Goal: Task Accomplishment & Management: Use online tool/utility

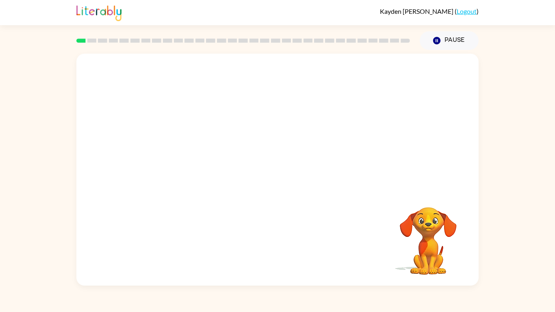
click at [365, 196] on div "Your browser must support playing .mp4 files to use Literably. Please try using…" at bounding box center [277, 170] width 402 height 232
click at [282, 180] on div at bounding box center [278, 174] width 52 height 30
click at [283, 180] on icon "button" at bounding box center [278, 174] width 14 height 14
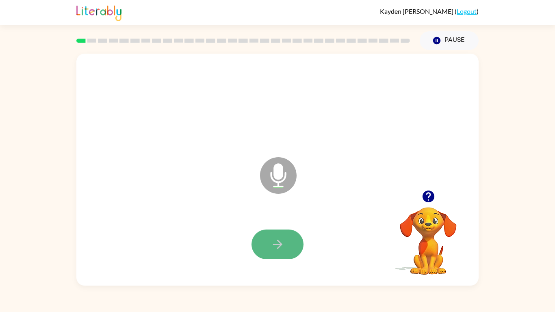
click at [278, 237] on icon "button" at bounding box center [278, 244] width 14 height 14
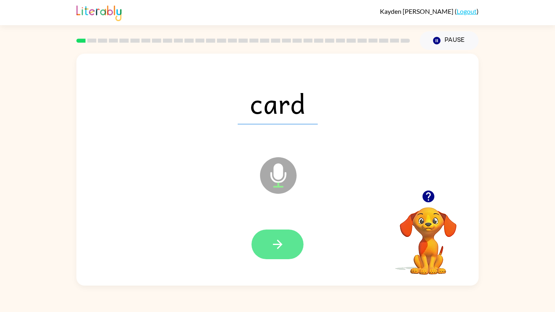
click at [282, 237] on icon "button" at bounding box center [278, 244] width 14 height 14
click at [282, 240] on icon "button" at bounding box center [278, 244] width 14 height 14
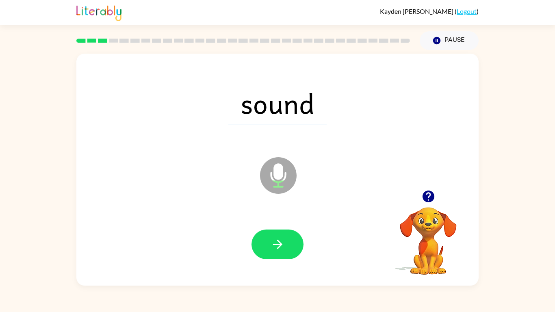
click at [282, 240] on icon "button" at bounding box center [278, 244] width 14 height 14
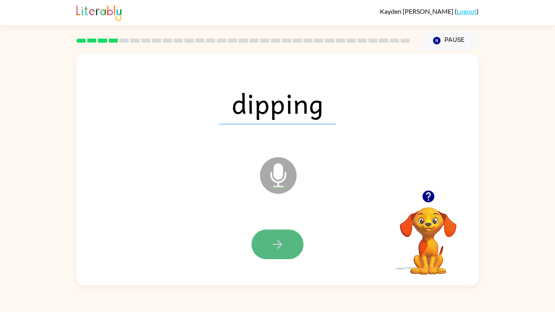
click at [286, 242] on button "button" at bounding box center [278, 245] width 52 height 30
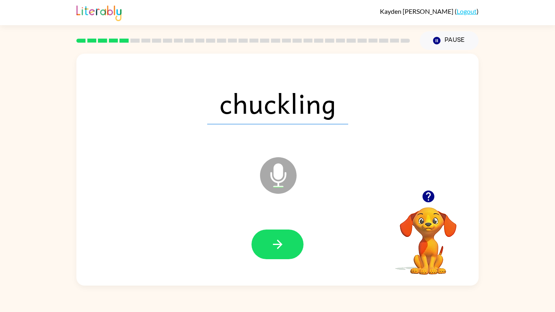
click at [286, 242] on button "button" at bounding box center [278, 245] width 52 height 30
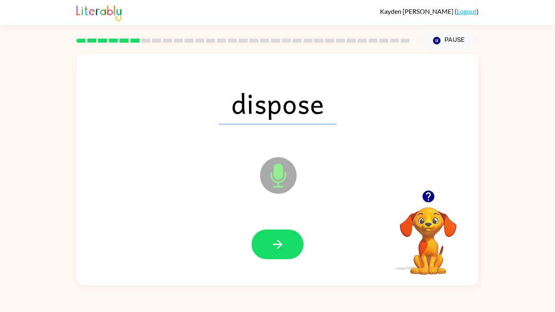
click at [286, 242] on button "button" at bounding box center [278, 245] width 52 height 30
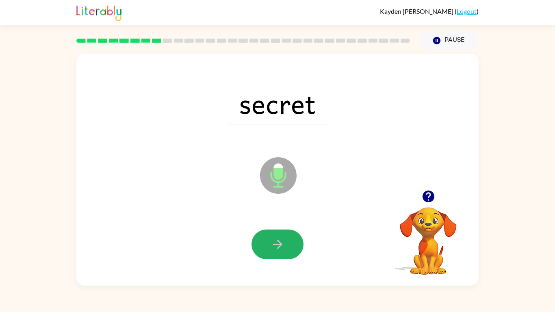
click at [286, 242] on button "button" at bounding box center [278, 245] width 52 height 30
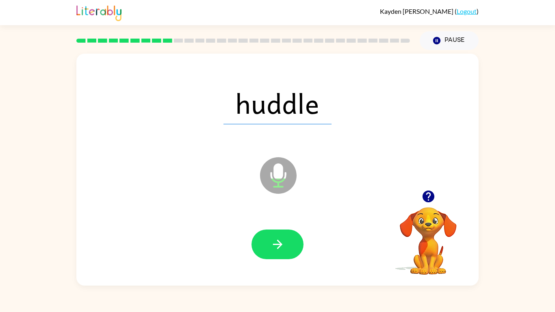
click at [286, 242] on button "button" at bounding box center [278, 245] width 52 height 30
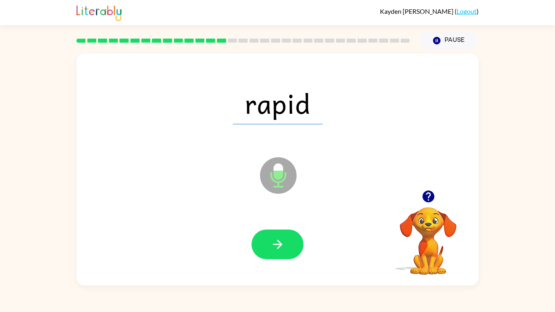
click at [286, 242] on button "button" at bounding box center [278, 245] width 52 height 30
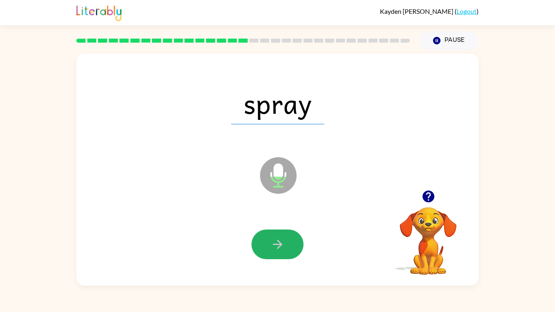
click at [286, 242] on button "button" at bounding box center [278, 245] width 52 height 30
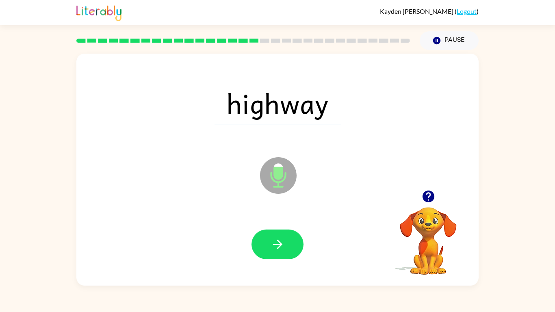
click at [286, 242] on button "button" at bounding box center [278, 245] width 52 height 30
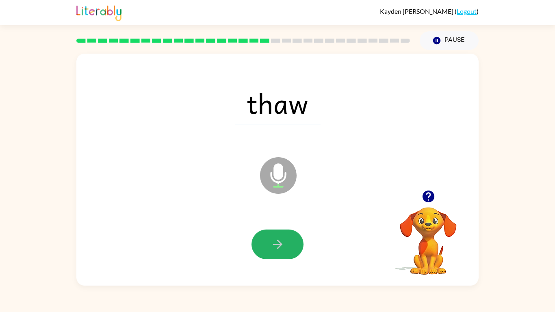
click at [286, 242] on button "button" at bounding box center [278, 245] width 52 height 30
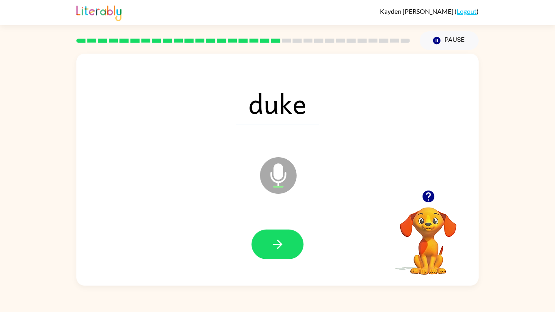
click at [286, 242] on button "button" at bounding box center [278, 245] width 52 height 30
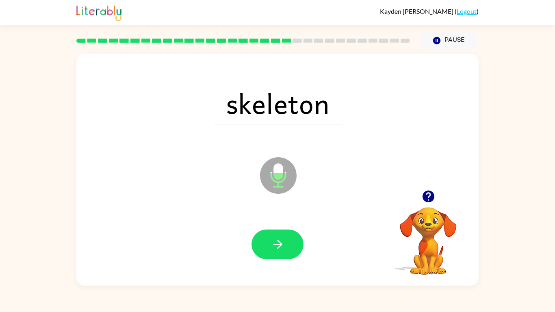
click at [286, 242] on button "button" at bounding box center [278, 245] width 52 height 30
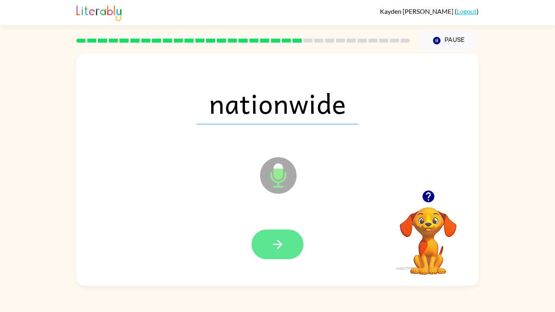
click at [280, 245] on icon "button" at bounding box center [277, 244] width 9 height 9
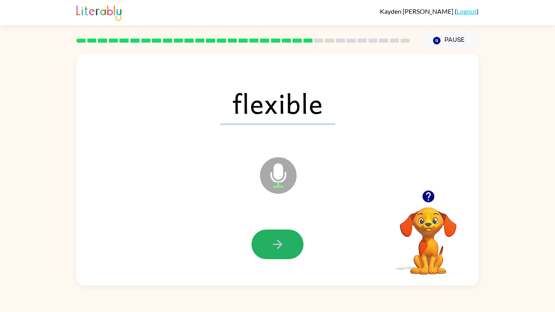
click at [280, 245] on icon "button" at bounding box center [277, 244] width 9 height 9
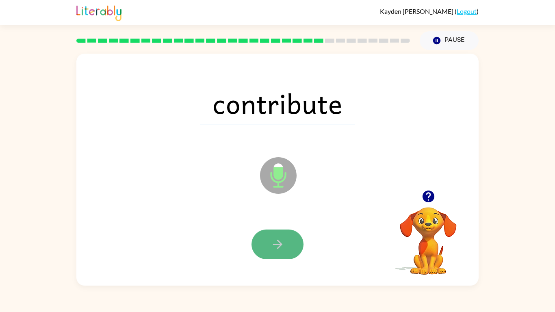
click at [278, 230] on button "button" at bounding box center [278, 245] width 52 height 30
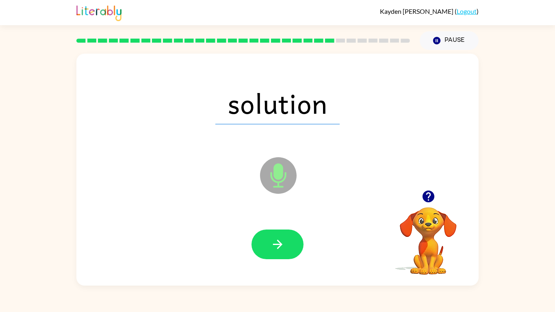
click at [278, 230] on button "button" at bounding box center [278, 245] width 52 height 30
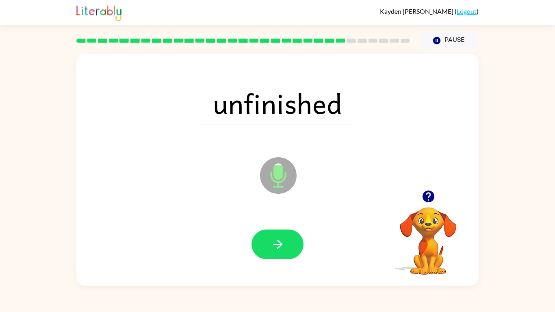
click at [278, 230] on button "button" at bounding box center [278, 245] width 52 height 30
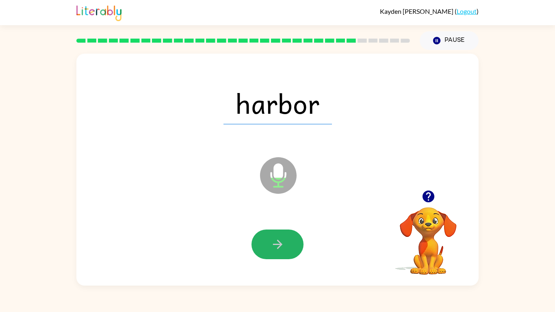
click at [278, 230] on button "button" at bounding box center [278, 245] width 52 height 30
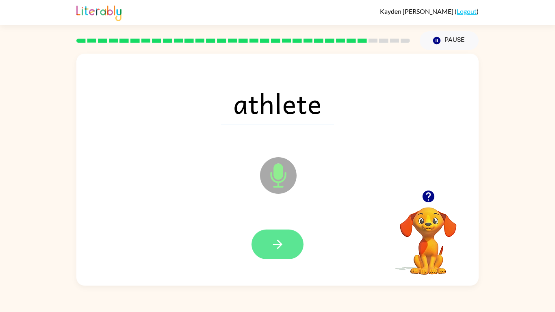
click at [285, 246] on icon "button" at bounding box center [278, 244] width 14 height 14
click at [280, 241] on icon "button" at bounding box center [278, 244] width 14 height 14
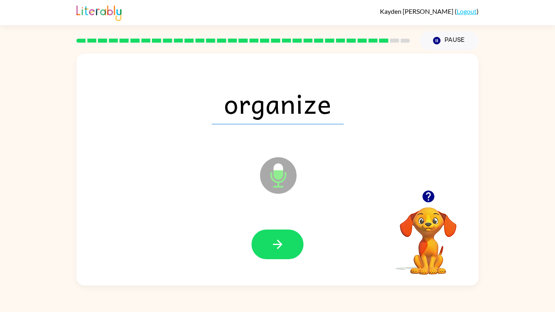
click at [280, 241] on icon "button" at bounding box center [278, 244] width 14 height 14
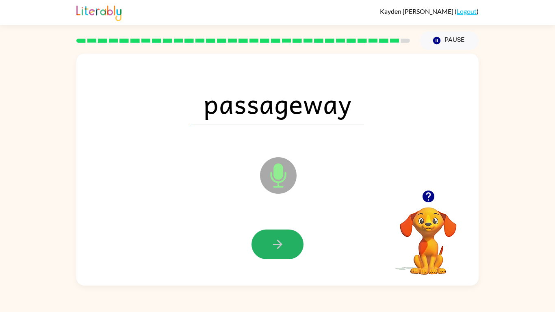
click at [280, 241] on icon "button" at bounding box center [278, 244] width 14 height 14
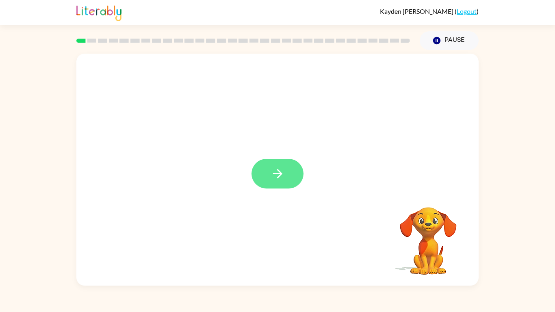
click at [255, 180] on button "button" at bounding box center [278, 174] width 52 height 30
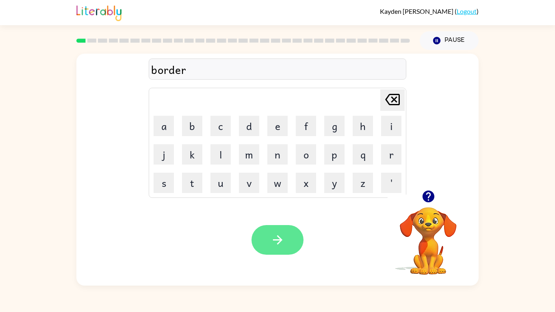
click at [290, 234] on button "button" at bounding box center [278, 240] width 52 height 30
click at [284, 247] on icon "button" at bounding box center [278, 240] width 14 height 14
click at [275, 231] on button "button" at bounding box center [278, 240] width 52 height 30
click at [281, 244] on icon "button" at bounding box center [278, 240] width 14 height 14
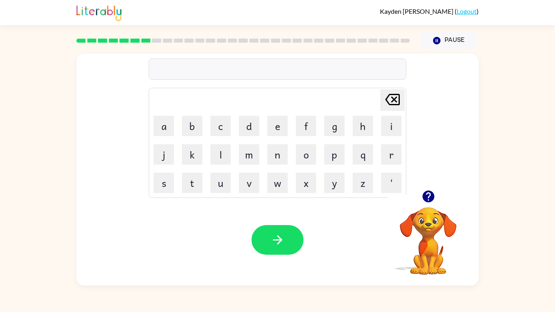
click at [424, 194] on icon "button" at bounding box center [428, 197] width 12 height 12
click at [300, 242] on button "button" at bounding box center [278, 240] width 52 height 30
click at [422, 199] on icon "button" at bounding box center [429, 196] width 14 height 14
click at [265, 230] on button "button" at bounding box center [278, 240] width 52 height 30
click at [276, 238] on icon "button" at bounding box center [278, 240] width 14 height 14
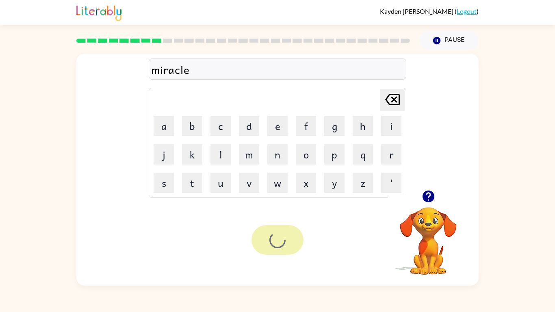
click at [430, 198] on icon "button" at bounding box center [428, 197] width 12 height 12
click at [386, 101] on icon at bounding box center [392, 99] width 15 height 11
click at [387, 102] on icon at bounding box center [392, 99] width 15 height 11
type button "delete"
click at [265, 245] on div at bounding box center [278, 240] width 52 height 30
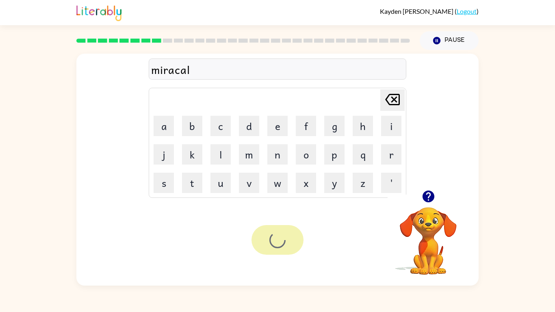
click at [265, 245] on div at bounding box center [278, 240] width 52 height 30
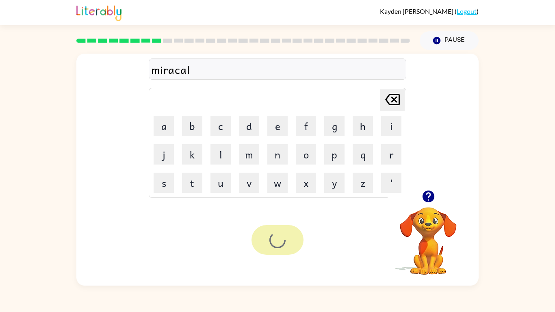
click at [265, 245] on div at bounding box center [278, 240] width 52 height 30
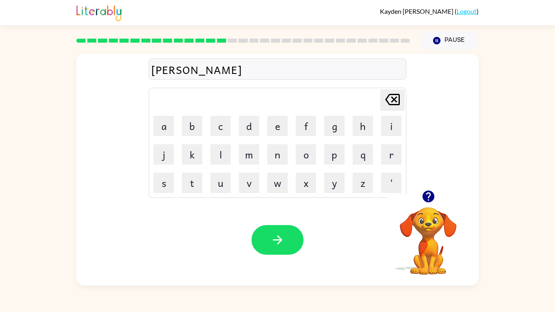
click at [288, 255] on div at bounding box center [278, 240] width 52 height 30
click at [284, 247] on icon "button" at bounding box center [278, 240] width 14 height 14
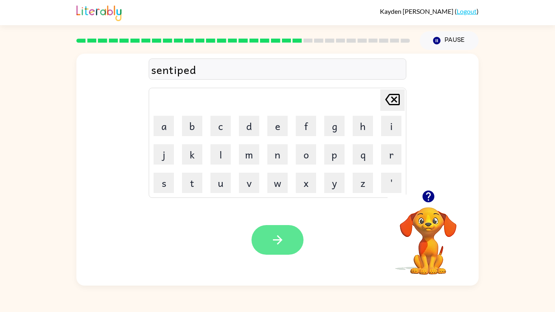
click at [284, 234] on icon "button" at bounding box center [278, 240] width 14 height 14
click at [263, 244] on button "button" at bounding box center [278, 240] width 52 height 30
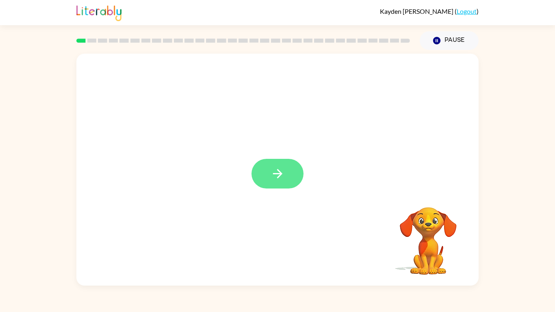
click at [289, 182] on button "button" at bounding box center [278, 174] width 52 height 30
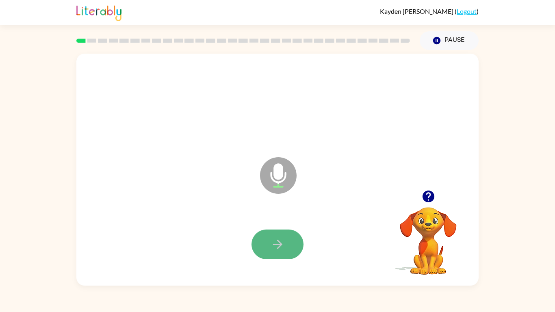
click at [285, 254] on button "button" at bounding box center [278, 245] width 52 height 30
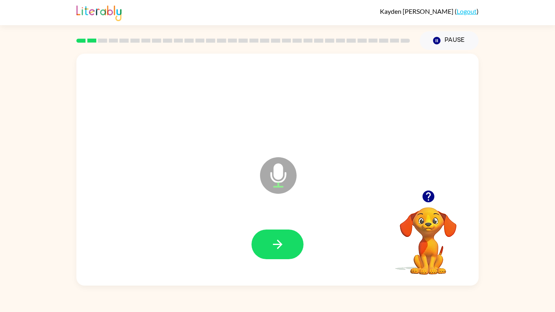
click at [285, 254] on button "button" at bounding box center [278, 245] width 52 height 30
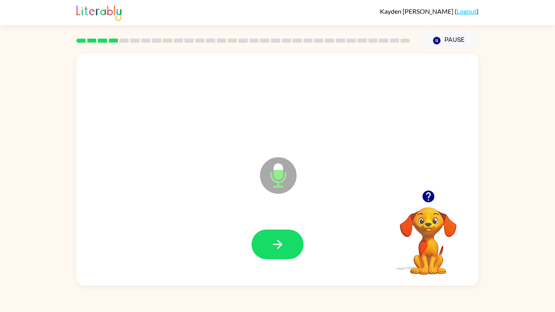
click at [285, 254] on button "button" at bounding box center [278, 245] width 52 height 30
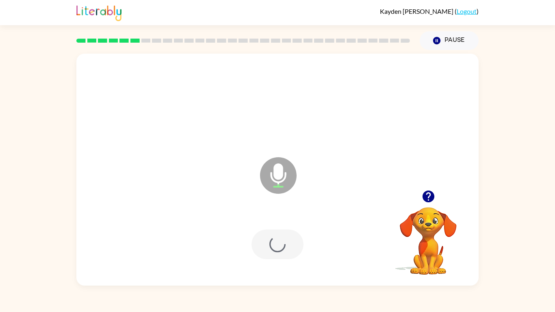
click at [285, 254] on div at bounding box center [278, 245] width 52 height 30
click at [285, 254] on button "button" at bounding box center [278, 245] width 52 height 30
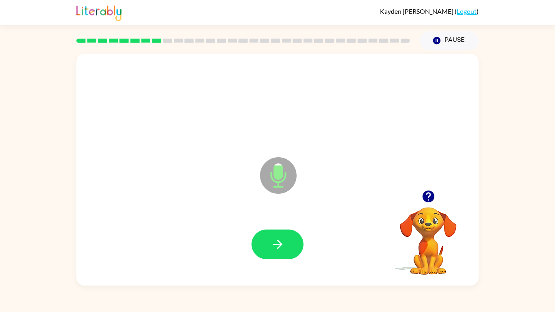
click at [285, 254] on button "button" at bounding box center [278, 245] width 52 height 30
click at [428, 197] on icon "button" at bounding box center [429, 196] width 14 height 14
click at [303, 235] on div at bounding box center [278, 245] width 52 height 30
click at [280, 239] on icon "button" at bounding box center [278, 244] width 14 height 14
click at [276, 246] on icon "button" at bounding box center [278, 244] width 14 height 14
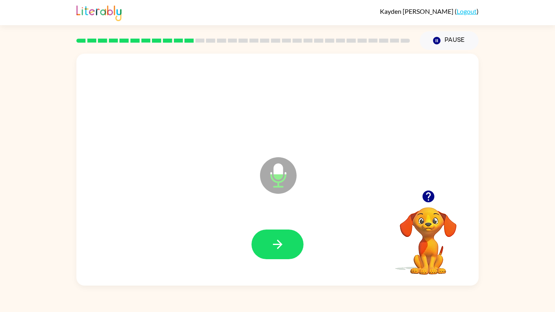
click at [276, 246] on icon "button" at bounding box center [278, 244] width 14 height 14
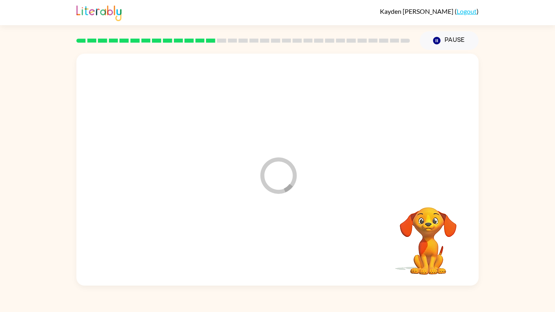
click at [276, 246] on div at bounding box center [278, 244] width 386 height 67
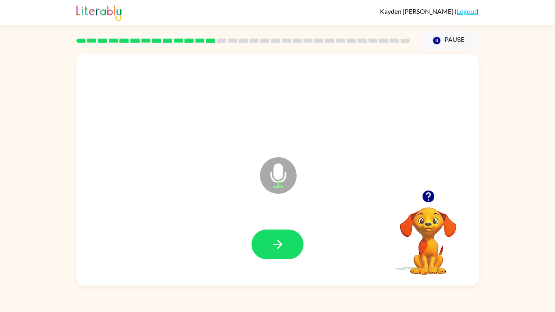
click at [276, 246] on icon "button" at bounding box center [278, 244] width 14 height 14
click at [425, 198] on icon "button" at bounding box center [428, 197] width 12 height 12
click at [259, 236] on button "button" at bounding box center [278, 245] width 52 height 30
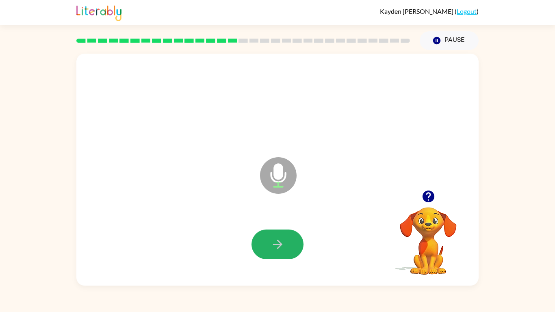
click at [259, 236] on button "button" at bounding box center [278, 245] width 52 height 30
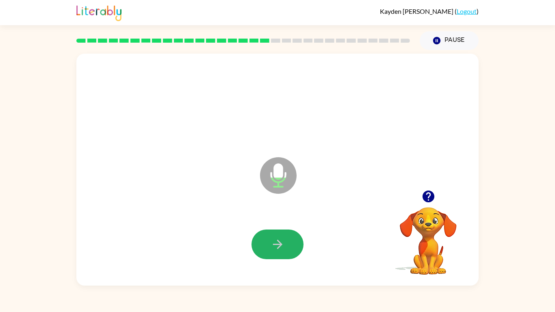
click at [259, 236] on button "button" at bounding box center [278, 245] width 52 height 30
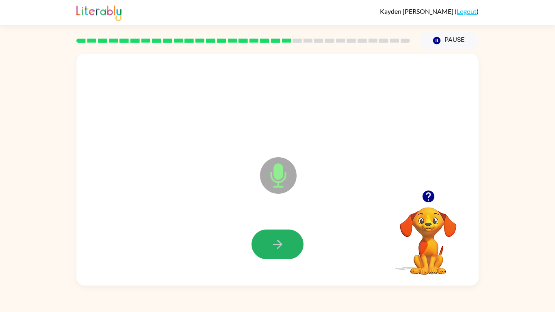
click at [259, 236] on button "button" at bounding box center [278, 245] width 52 height 30
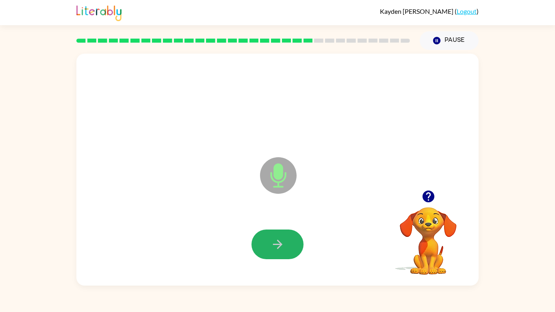
click at [259, 236] on button "button" at bounding box center [278, 245] width 52 height 30
click at [259, 240] on button "button" at bounding box center [278, 245] width 52 height 30
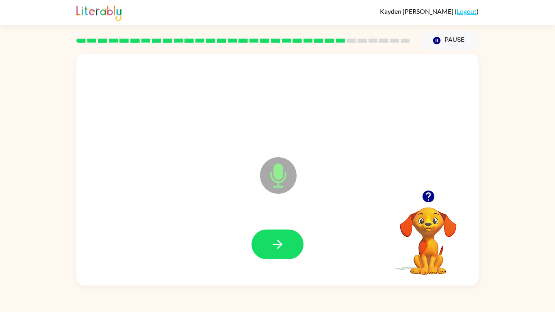
click at [259, 240] on button "button" at bounding box center [278, 245] width 52 height 30
click at [424, 196] on icon "button" at bounding box center [428, 197] width 12 height 12
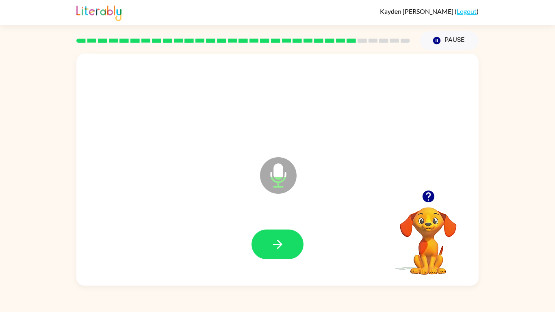
click at [424, 196] on icon "button" at bounding box center [428, 197] width 12 height 12
click at [288, 254] on button "button" at bounding box center [278, 245] width 52 height 30
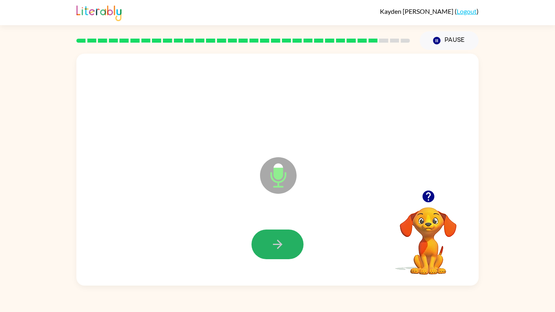
click at [288, 254] on button "button" at bounding box center [278, 245] width 52 height 30
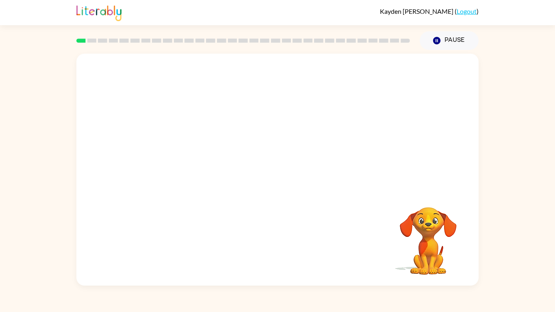
click at [179, 154] on video "Your browser must support playing .mp4 files to use Literably. Please try using…" at bounding box center [277, 122] width 402 height 137
click at [278, 169] on icon "button" at bounding box center [278, 174] width 14 height 14
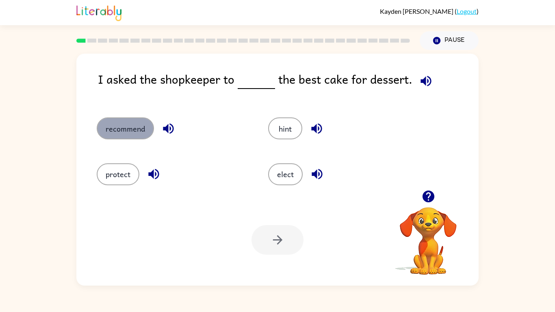
click at [110, 135] on button "recommend" at bounding box center [125, 128] width 57 height 22
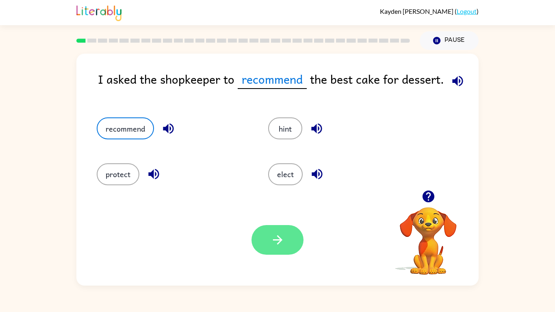
click at [280, 251] on button "button" at bounding box center [278, 240] width 52 height 30
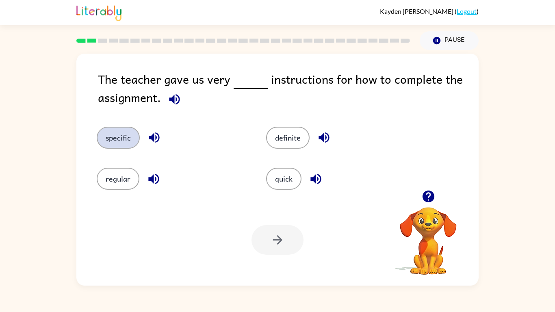
click at [122, 133] on button "specific" at bounding box center [118, 138] width 43 height 22
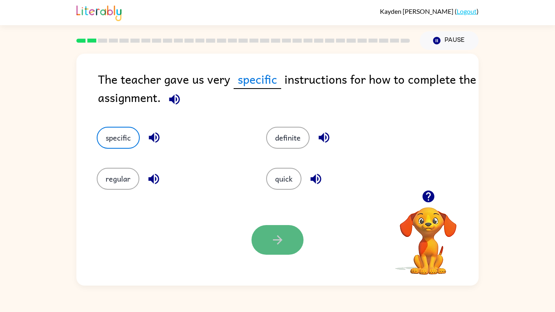
click at [267, 242] on button "button" at bounding box center [278, 240] width 52 height 30
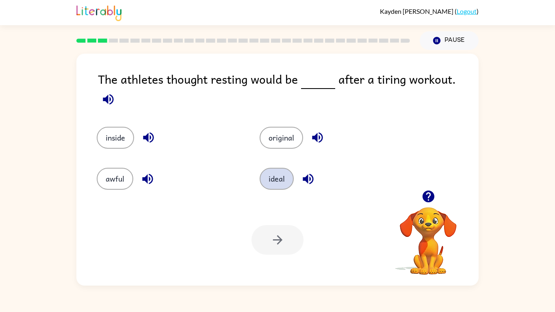
click at [273, 175] on button "ideal" at bounding box center [277, 179] width 34 height 22
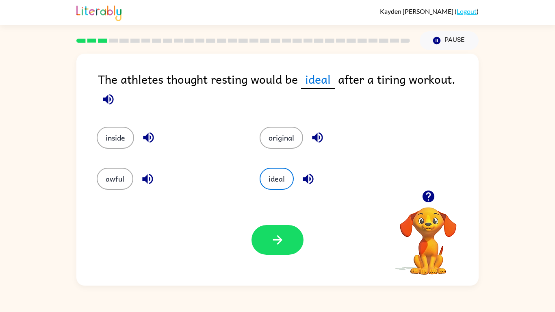
click at [291, 213] on div "Your browser must support playing .mp4 files to use Literably. Please try using…" at bounding box center [277, 239] width 402 height 91
click at [287, 230] on button "button" at bounding box center [278, 240] width 52 height 30
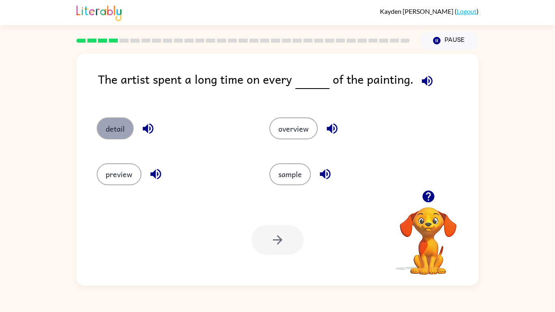
click at [111, 132] on button "detail" at bounding box center [115, 128] width 37 height 22
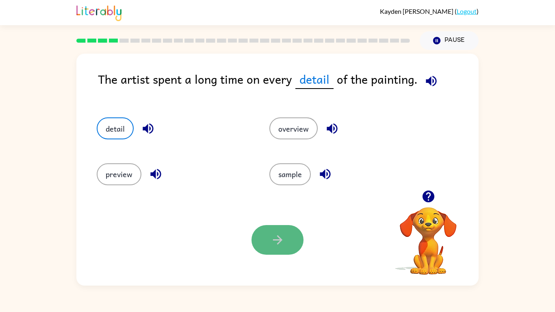
click at [263, 246] on button "button" at bounding box center [278, 240] width 52 height 30
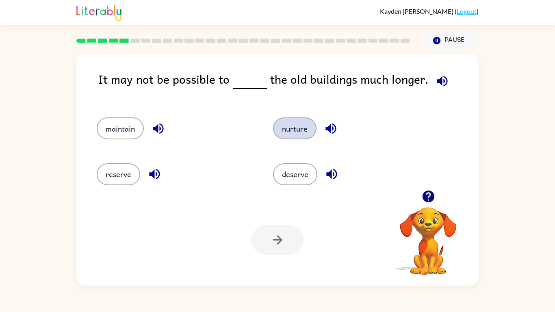
click at [279, 131] on button "nurture" at bounding box center [294, 128] width 43 height 22
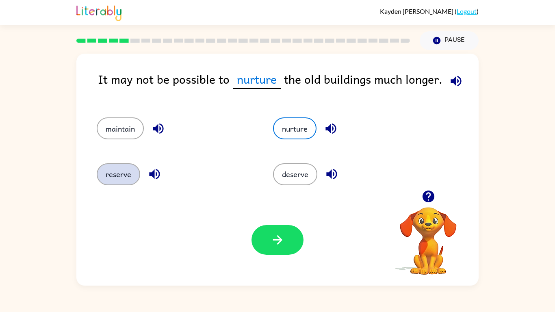
click at [113, 178] on button "reserve" at bounding box center [118, 174] width 43 height 22
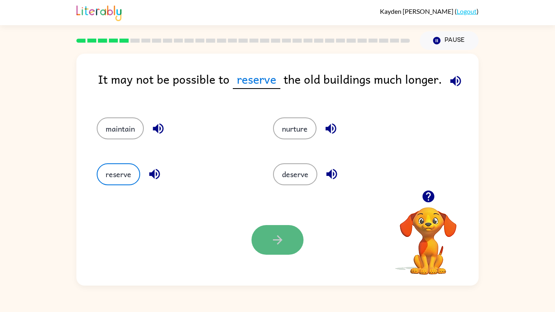
click at [252, 235] on button "button" at bounding box center [278, 240] width 52 height 30
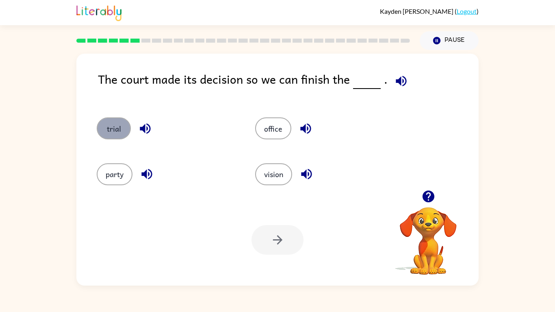
click at [110, 130] on button "trial" at bounding box center [114, 128] width 34 height 22
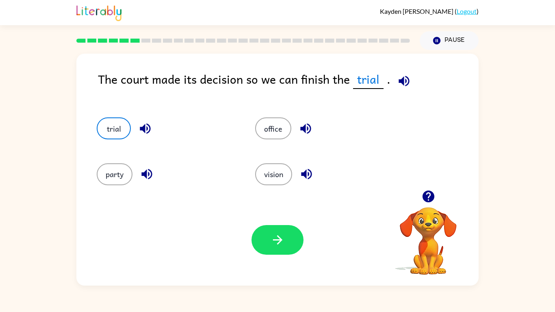
click at [300, 250] on div at bounding box center [278, 240] width 52 height 30
click at [282, 239] on icon "button" at bounding box center [278, 240] width 14 height 14
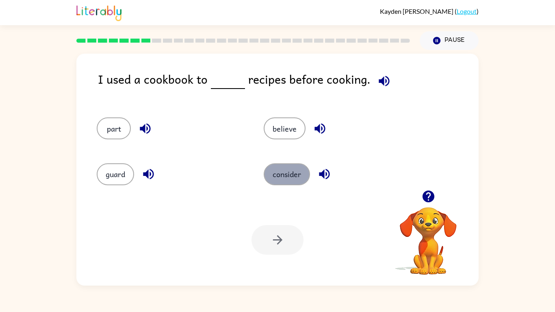
click at [267, 169] on button "consider" at bounding box center [287, 174] width 46 height 22
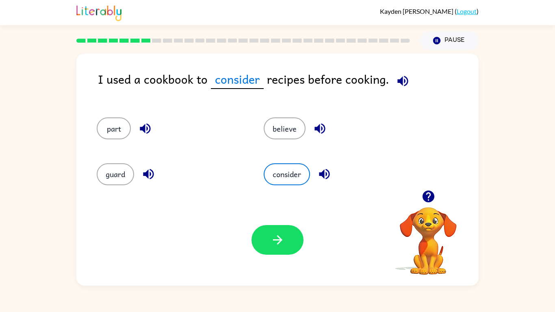
click at [282, 210] on div "Your browser must support playing .mp4 files to use Literably. Please try using…" at bounding box center [277, 239] width 402 height 91
click at [286, 235] on button "button" at bounding box center [278, 240] width 52 height 30
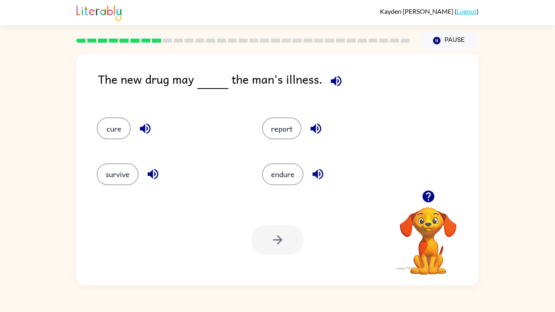
click at [86, 140] on div "cure" at bounding box center [163, 125] width 165 height 46
click at [106, 132] on button "cure" at bounding box center [114, 128] width 34 height 22
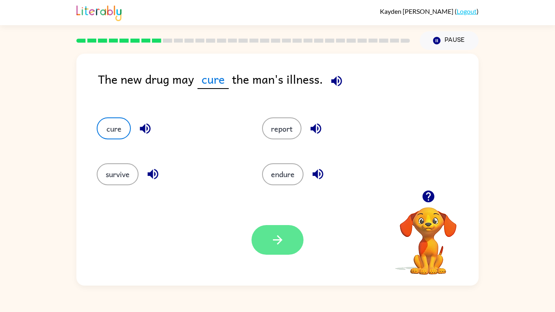
click at [274, 231] on button "button" at bounding box center [278, 240] width 52 height 30
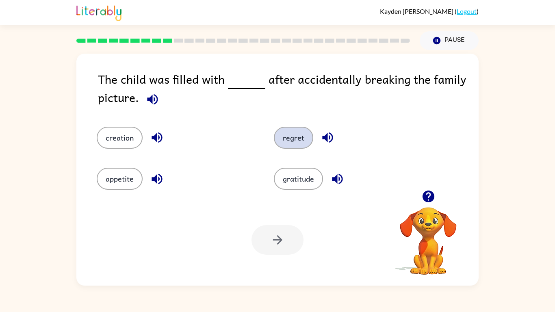
click at [304, 145] on button "regret" at bounding box center [293, 138] width 39 height 22
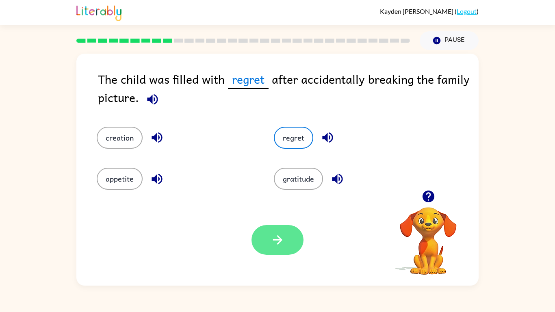
click at [269, 244] on button "button" at bounding box center [278, 240] width 52 height 30
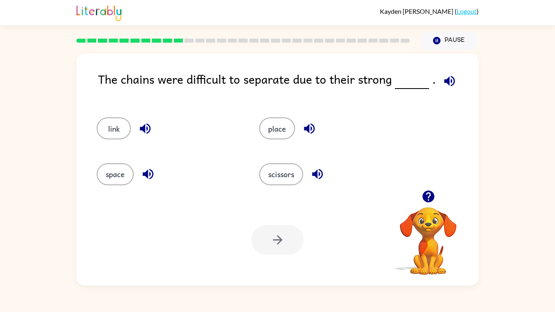
click at [124, 140] on div "link" at bounding box center [162, 125] width 163 height 46
click at [116, 133] on button "link" at bounding box center [114, 128] width 34 height 22
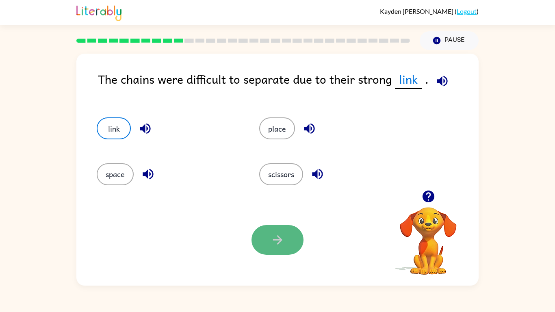
click at [285, 243] on button "button" at bounding box center [278, 240] width 52 height 30
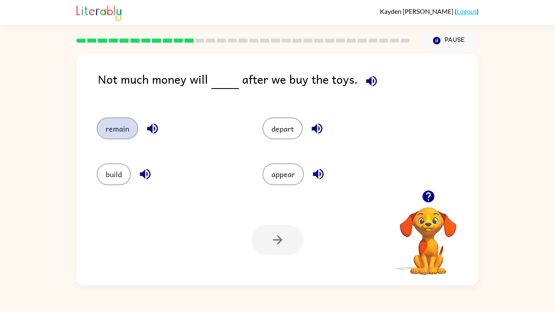
click at [129, 133] on button "remain" at bounding box center [117, 128] width 41 height 22
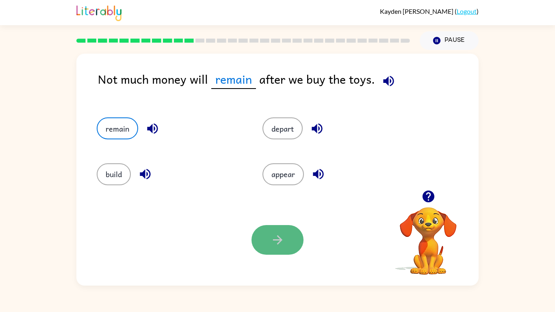
click at [274, 236] on icon "button" at bounding box center [278, 240] width 14 height 14
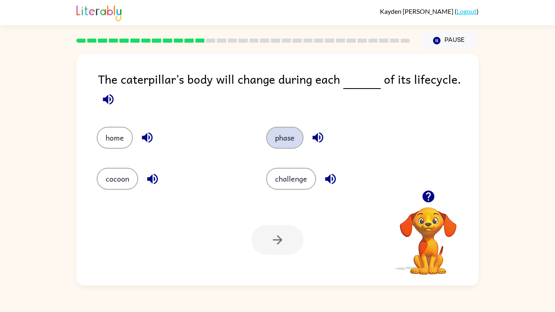
click at [279, 139] on button "phase" at bounding box center [284, 138] width 37 height 22
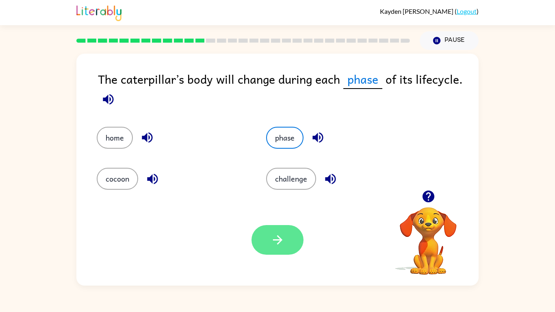
click at [280, 250] on button "button" at bounding box center [278, 240] width 52 height 30
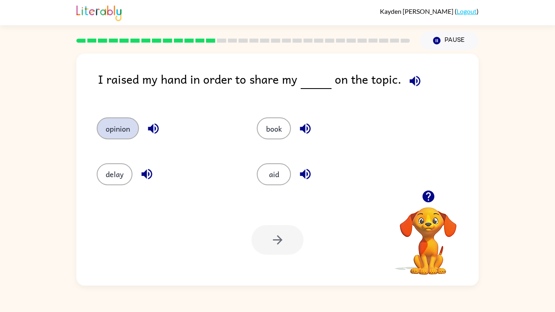
click at [121, 123] on button "opinion" at bounding box center [118, 128] width 42 height 22
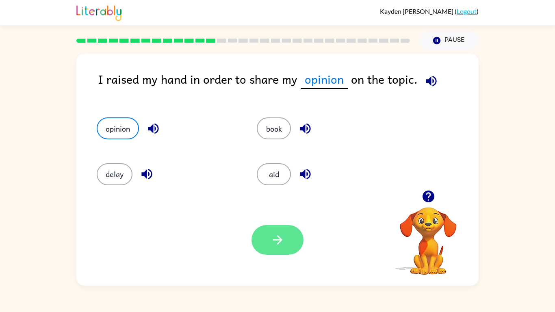
click at [274, 243] on icon "button" at bounding box center [278, 240] width 14 height 14
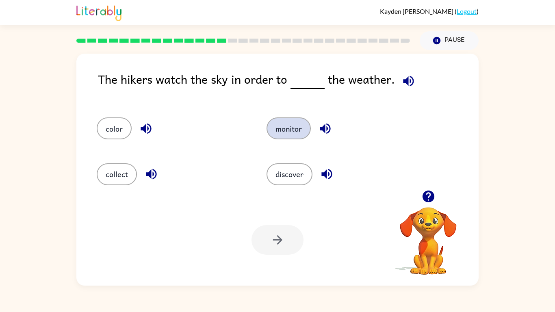
click at [279, 127] on button "monitor" at bounding box center [289, 128] width 44 height 22
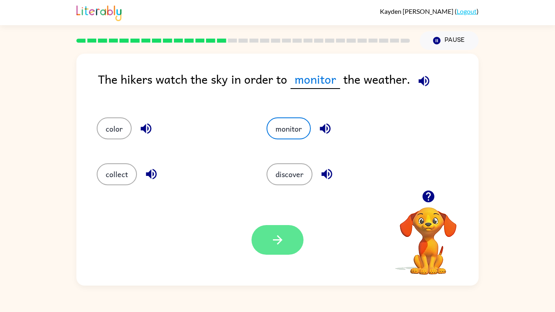
click at [296, 233] on button "button" at bounding box center [278, 240] width 52 height 30
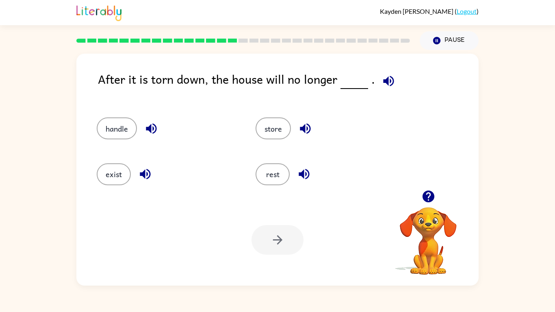
click at [106, 140] on div "handle" at bounding box center [160, 125] width 159 height 46
click at [105, 120] on button "handle" at bounding box center [117, 128] width 40 height 22
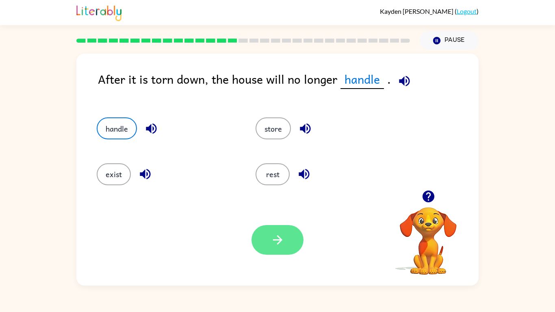
click at [280, 237] on icon "button" at bounding box center [278, 240] width 14 height 14
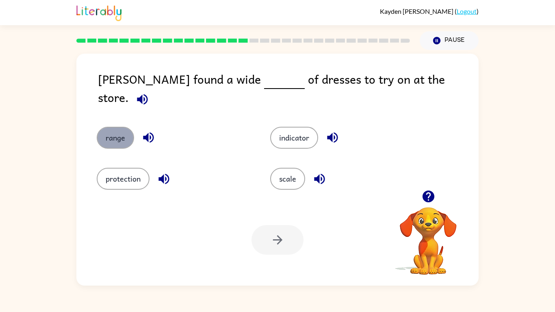
click at [128, 127] on button "range" at bounding box center [115, 138] width 37 height 22
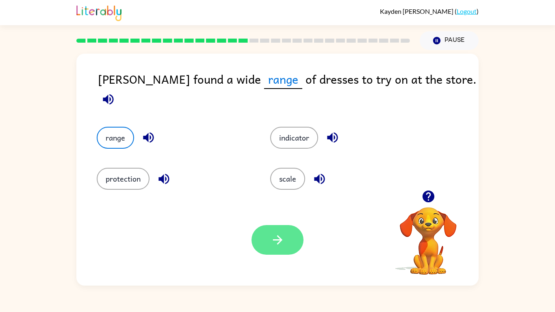
click at [285, 235] on button "button" at bounding box center [278, 240] width 52 height 30
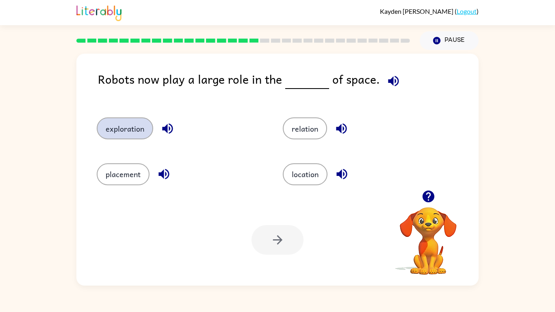
click at [132, 131] on button "exploration" at bounding box center [125, 128] width 56 height 22
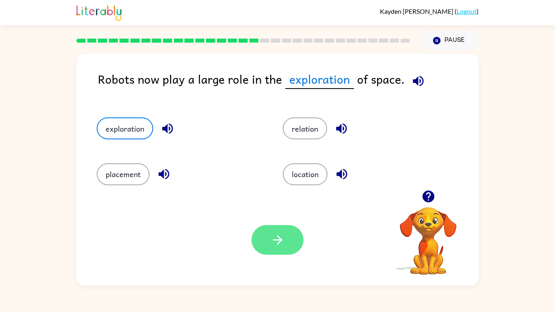
click at [274, 234] on icon "button" at bounding box center [278, 240] width 14 height 14
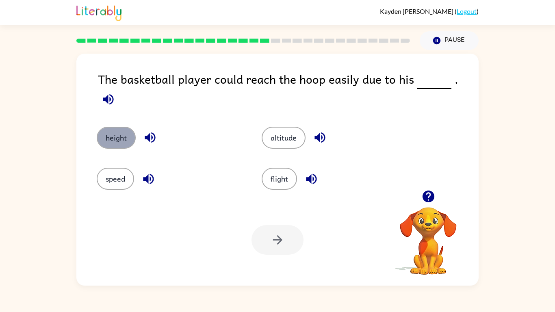
click at [120, 131] on button "height" at bounding box center [116, 138] width 39 height 22
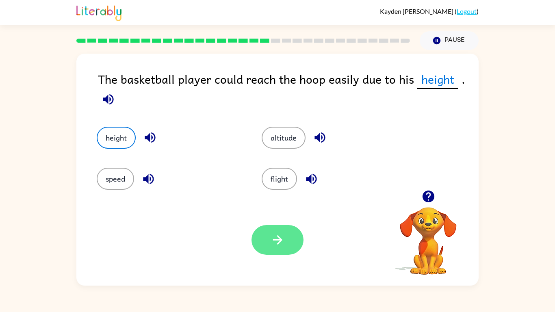
click at [294, 248] on button "button" at bounding box center [278, 240] width 52 height 30
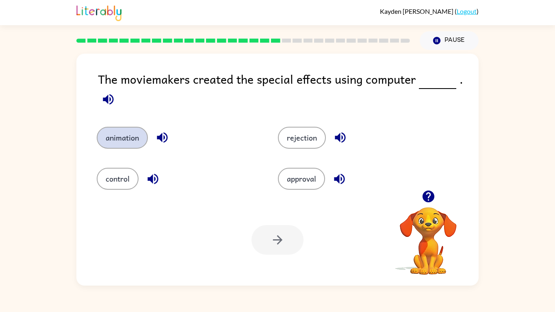
click at [124, 146] on button "animation" at bounding box center [122, 138] width 51 height 22
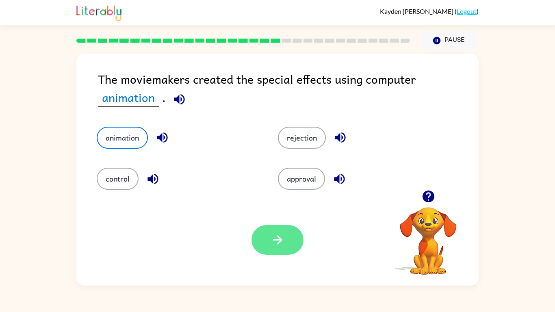
click at [273, 236] on icon "button" at bounding box center [278, 240] width 14 height 14
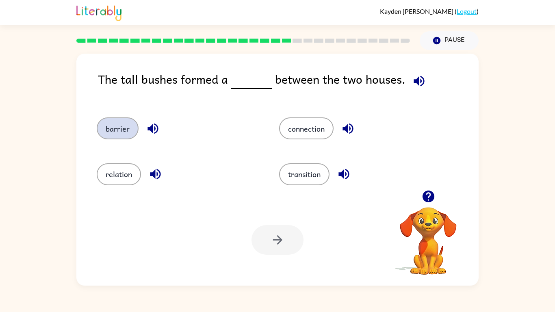
click at [116, 120] on button "barrier" at bounding box center [118, 128] width 42 height 22
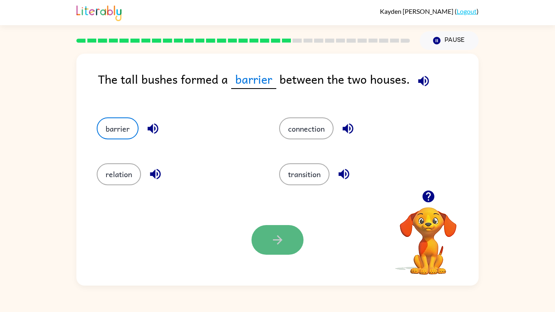
click at [289, 252] on button "button" at bounding box center [278, 240] width 52 height 30
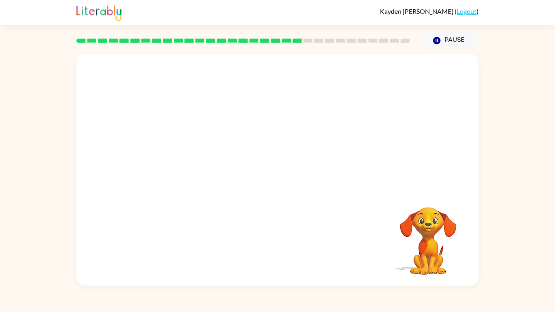
click at [203, 164] on video "Your browser must support playing .mp4 files to use Literably. Please try using…" at bounding box center [277, 122] width 402 height 137
click at [205, 166] on video "Your browser must support playing .mp4 files to use Literably. Please try using…" at bounding box center [277, 122] width 402 height 137
click at [227, 165] on video "Your browser must support playing .mp4 files to use Literably. Please try using…" at bounding box center [277, 122] width 402 height 137
click at [279, 173] on icon "button" at bounding box center [278, 174] width 14 height 14
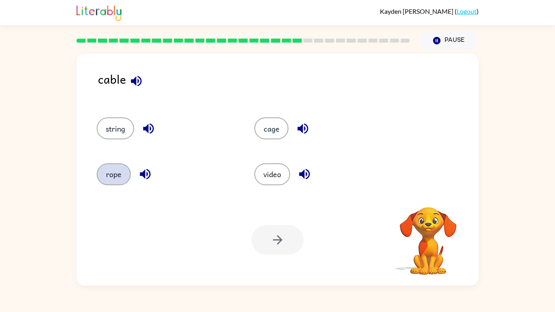
click at [108, 177] on button "rope" at bounding box center [114, 174] width 34 height 22
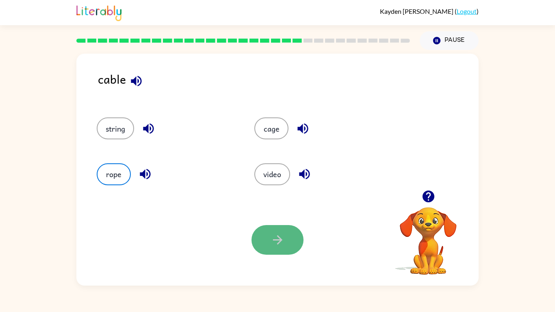
click at [285, 235] on button "button" at bounding box center [278, 240] width 52 height 30
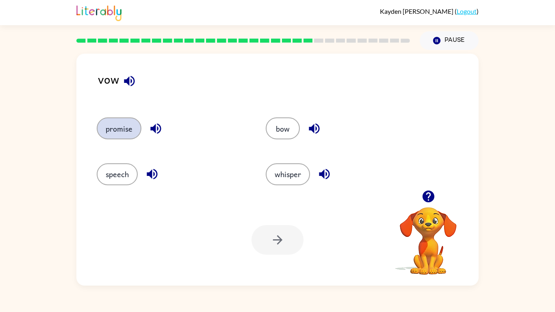
click at [122, 128] on button "promise" at bounding box center [119, 128] width 45 height 22
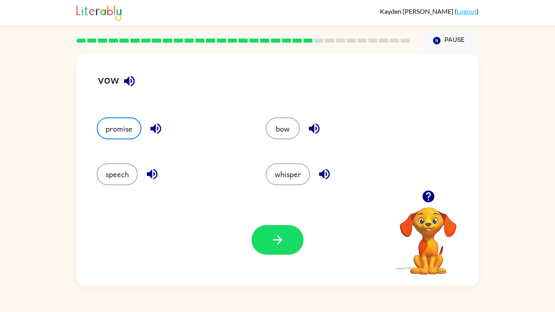
click at [300, 256] on div "Your browser must support playing .mp4 files to use Literably. Please try using…" at bounding box center [277, 239] width 402 height 91
click at [284, 244] on icon "button" at bounding box center [278, 240] width 14 height 14
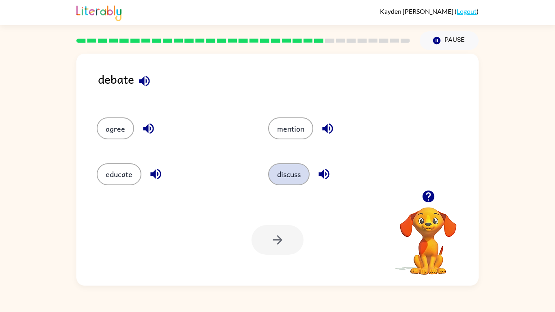
click at [291, 170] on button "discuss" at bounding box center [288, 174] width 41 height 22
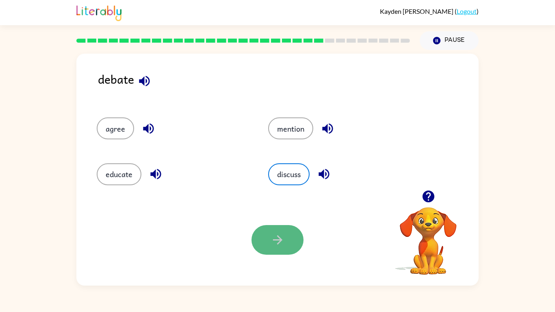
click at [282, 251] on button "button" at bounding box center [278, 240] width 52 height 30
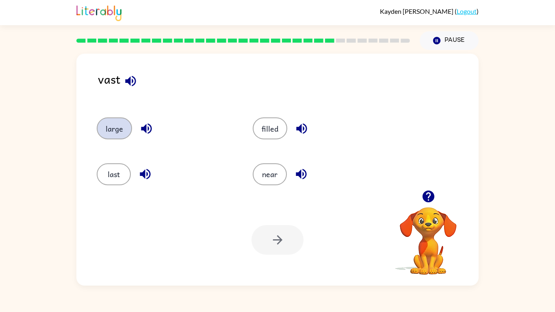
click at [121, 131] on button "large" at bounding box center [114, 128] width 35 height 22
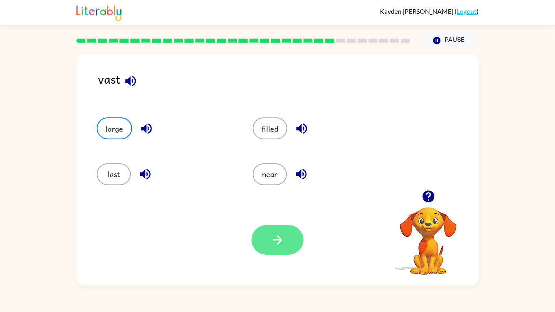
click at [272, 242] on icon "button" at bounding box center [278, 240] width 14 height 14
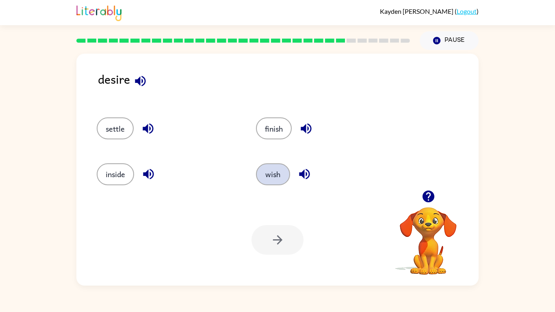
click at [271, 178] on button "wish" at bounding box center [273, 174] width 34 height 22
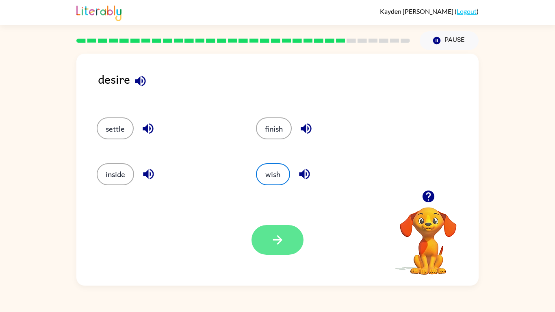
click at [275, 230] on button "button" at bounding box center [278, 240] width 52 height 30
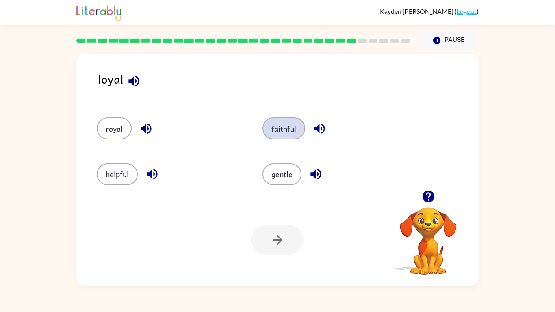
click at [275, 122] on button "faithful" at bounding box center [284, 128] width 43 height 22
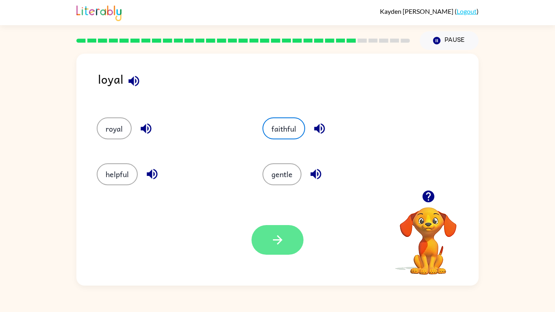
click at [277, 232] on button "button" at bounding box center [278, 240] width 52 height 30
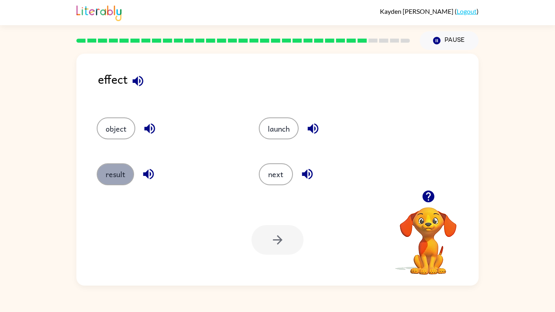
click at [123, 165] on button "result" at bounding box center [115, 174] width 37 height 22
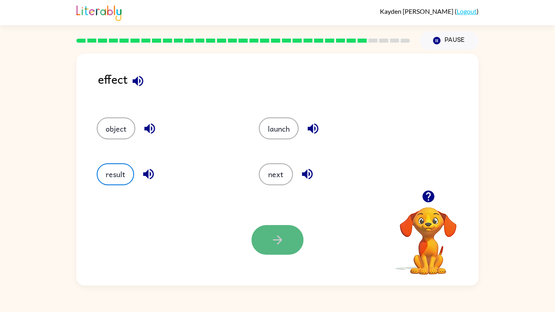
click at [274, 243] on icon "button" at bounding box center [278, 240] width 14 height 14
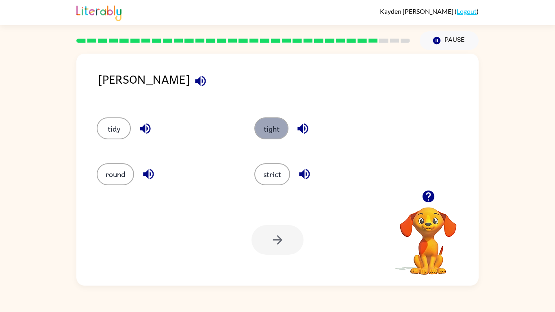
click at [279, 135] on button "tight" at bounding box center [271, 128] width 34 height 22
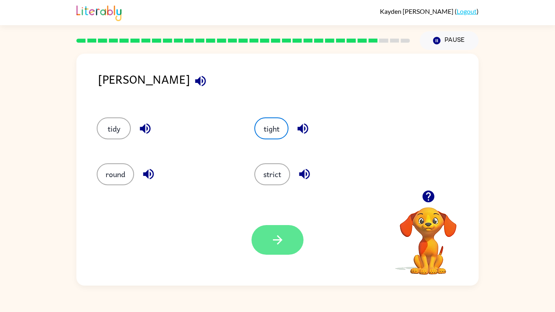
click at [285, 254] on button "button" at bounding box center [278, 240] width 52 height 30
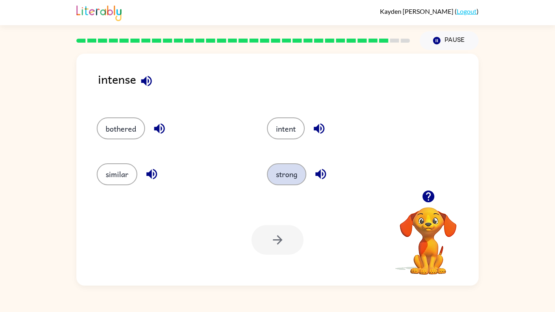
click at [283, 179] on button "strong" at bounding box center [286, 174] width 39 height 22
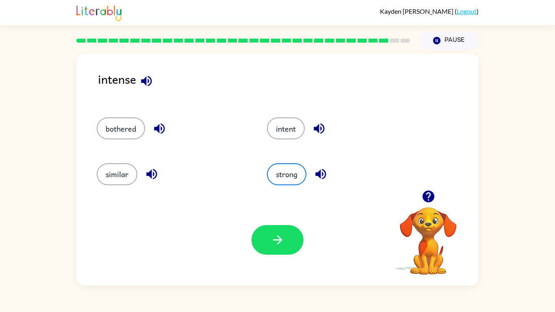
click at [274, 256] on div "Your browser must support playing .mp4 files to use Literably. Please try using…" at bounding box center [277, 239] width 402 height 91
click at [274, 253] on button "button" at bounding box center [278, 240] width 52 height 30
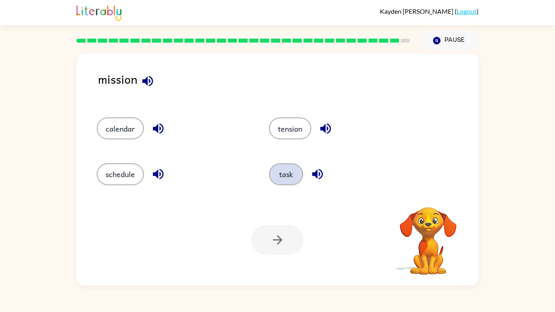
click at [294, 169] on button "task" at bounding box center [286, 174] width 34 height 22
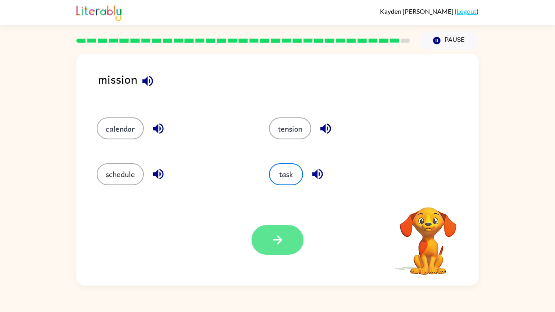
click at [277, 231] on button "button" at bounding box center [278, 240] width 52 height 30
